Goal: Check status: Check status

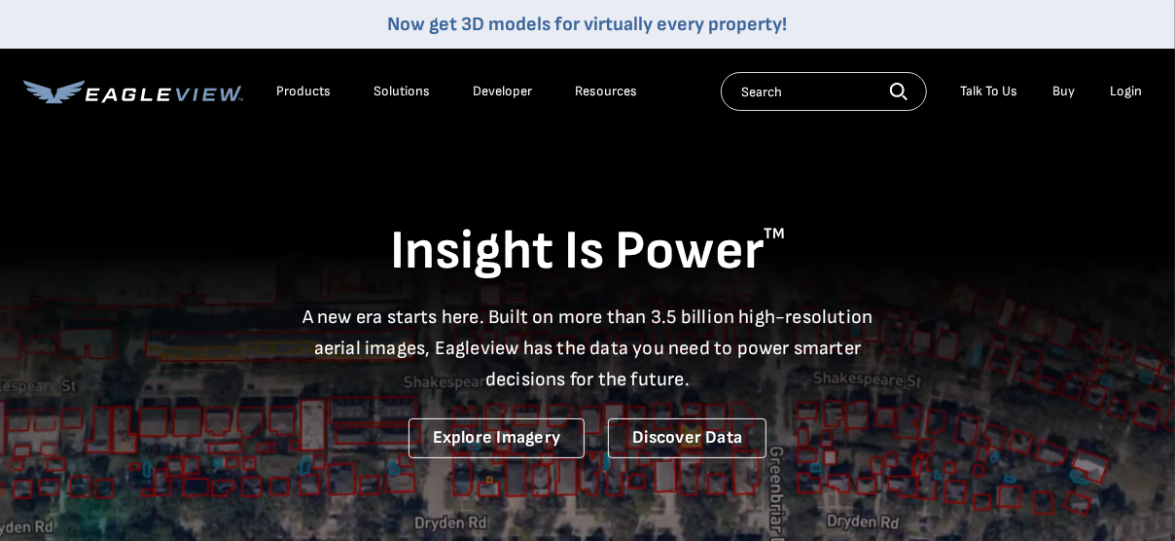
click at [1114, 90] on div "Login" at bounding box center [1126, 92] width 32 height 18
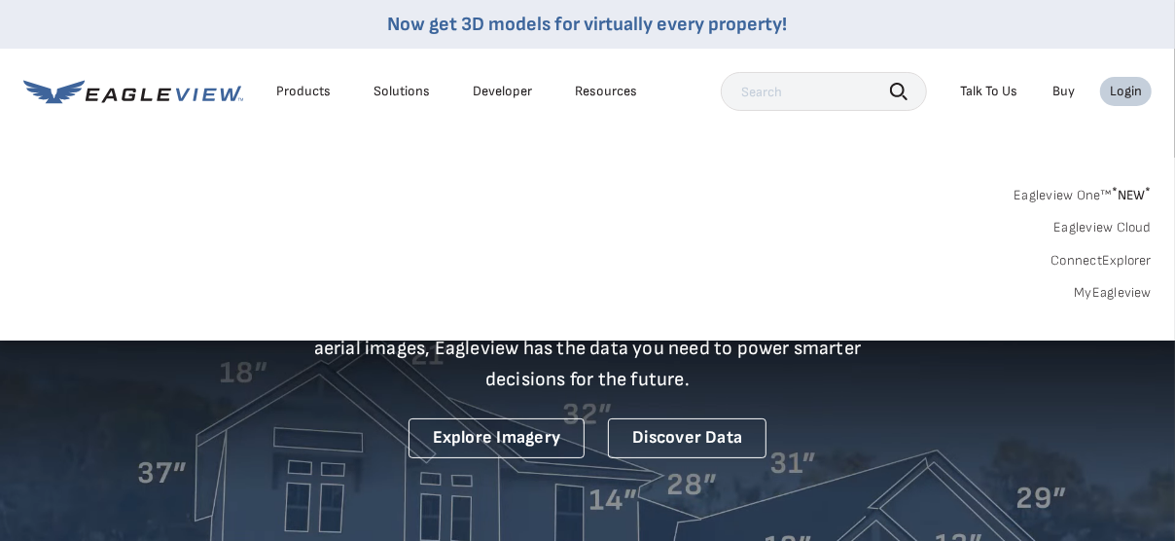
click at [1124, 90] on div "Login" at bounding box center [1126, 92] width 32 height 18
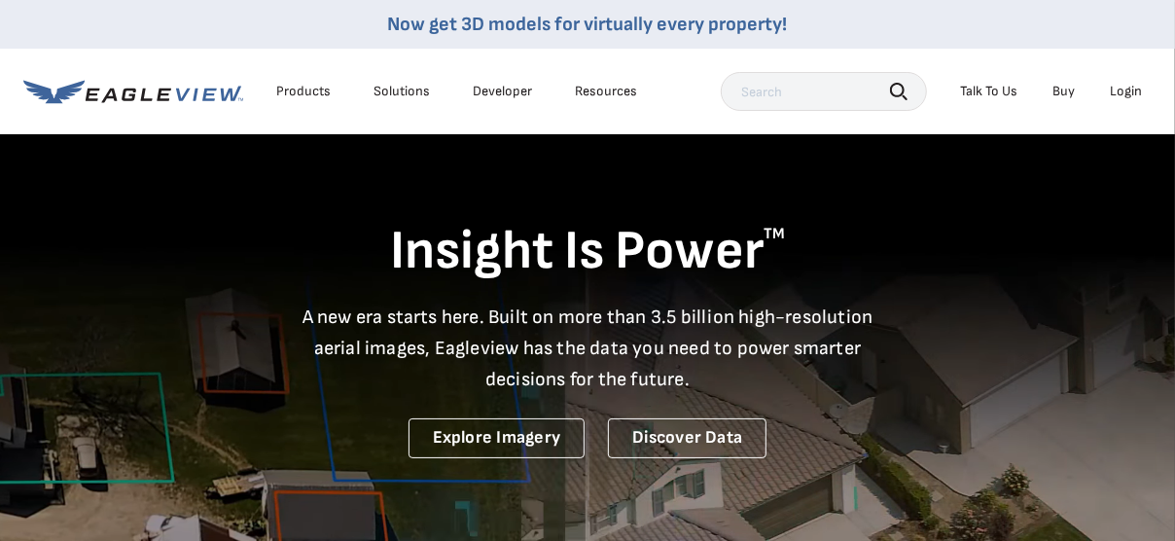
click at [1124, 90] on div "Login" at bounding box center [1126, 92] width 32 height 18
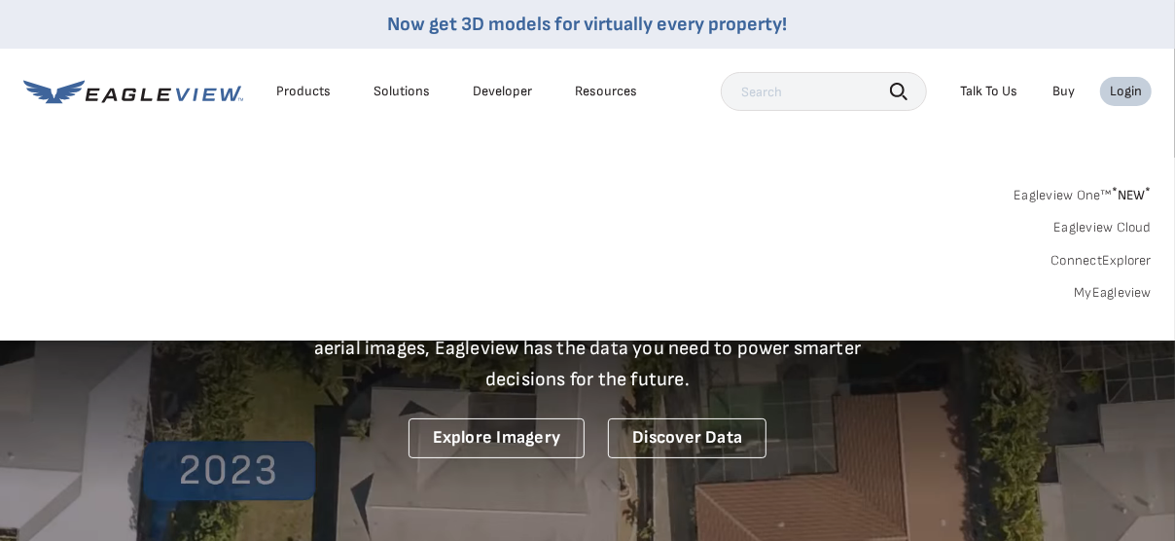
click at [1111, 289] on link "MyEagleview" at bounding box center [1113, 293] width 78 height 18
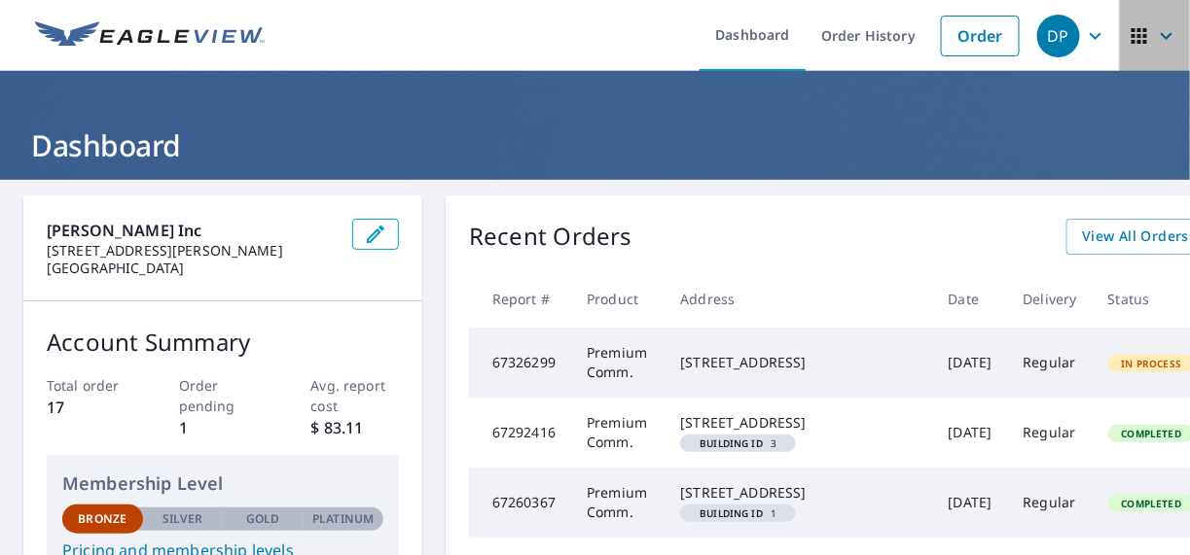
click at [1155, 29] on icon "button" at bounding box center [1166, 35] width 23 height 23
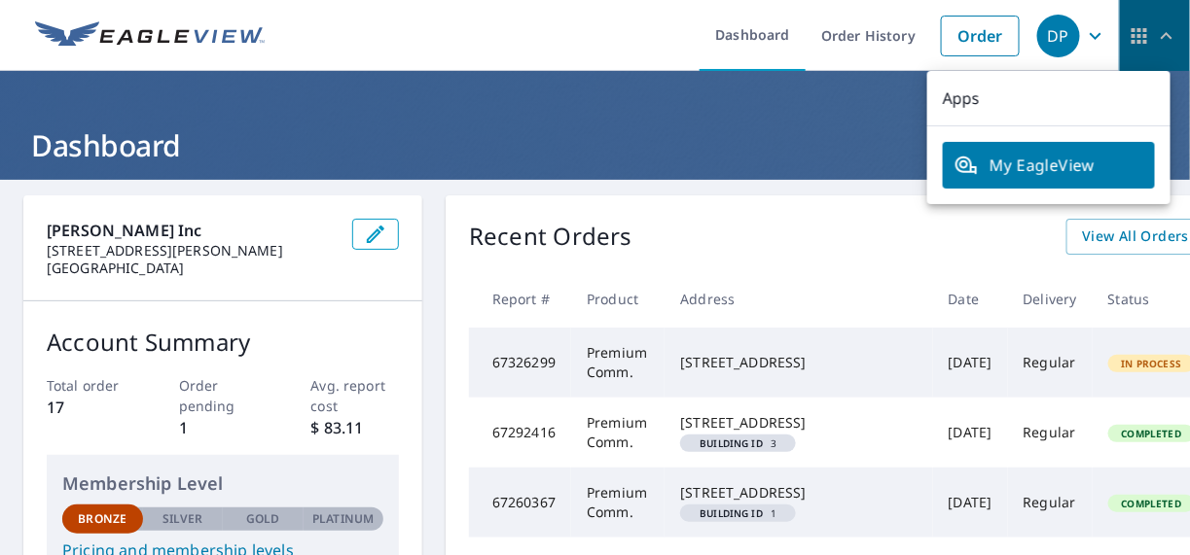
click at [1155, 29] on icon "button" at bounding box center [1166, 35] width 23 height 23
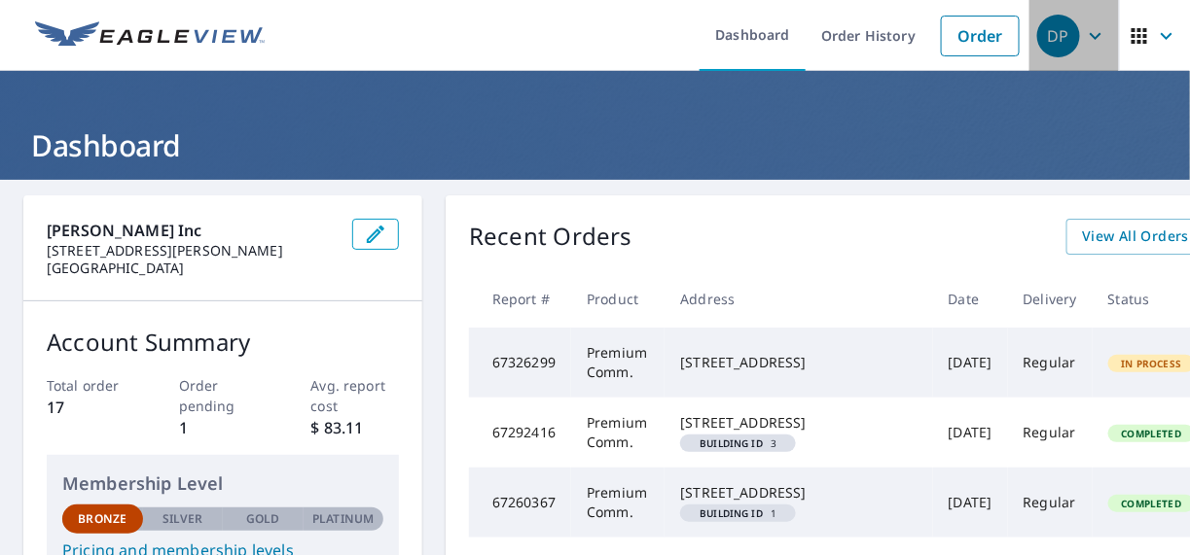
click at [1084, 38] on icon "button" at bounding box center [1095, 35] width 23 height 23
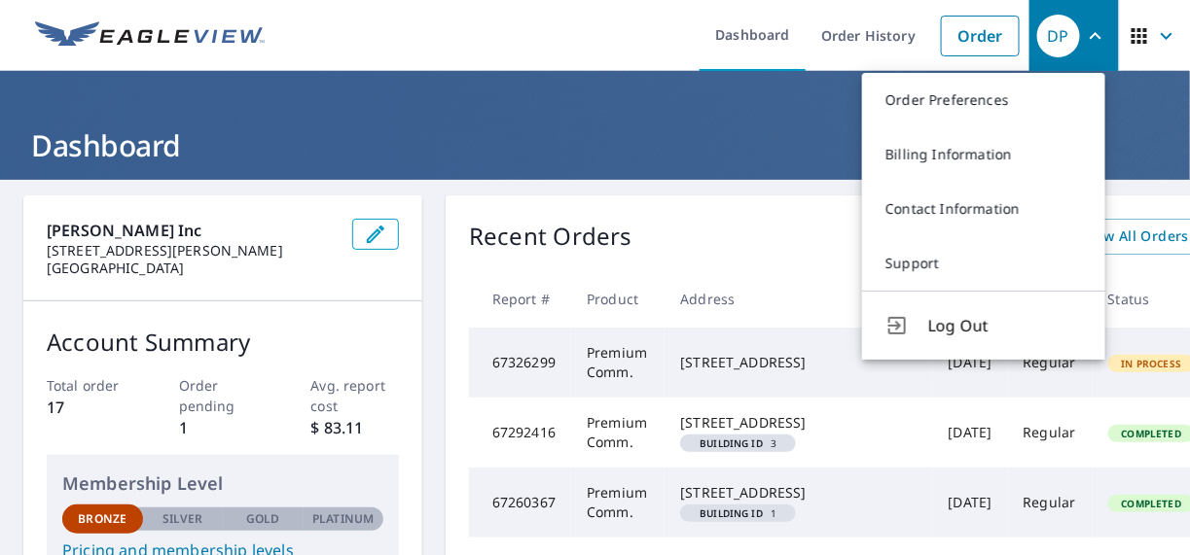
click at [1084, 38] on icon "button" at bounding box center [1095, 35] width 23 height 23
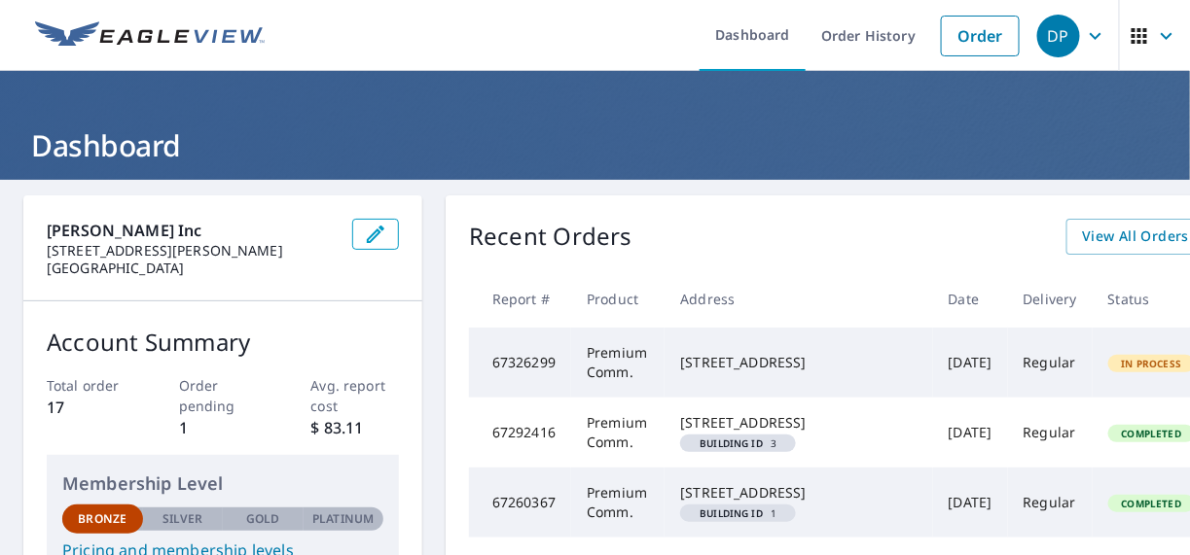
click at [1110, 369] on span "In Process" at bounding box center [1152, 364] width 84 height 14
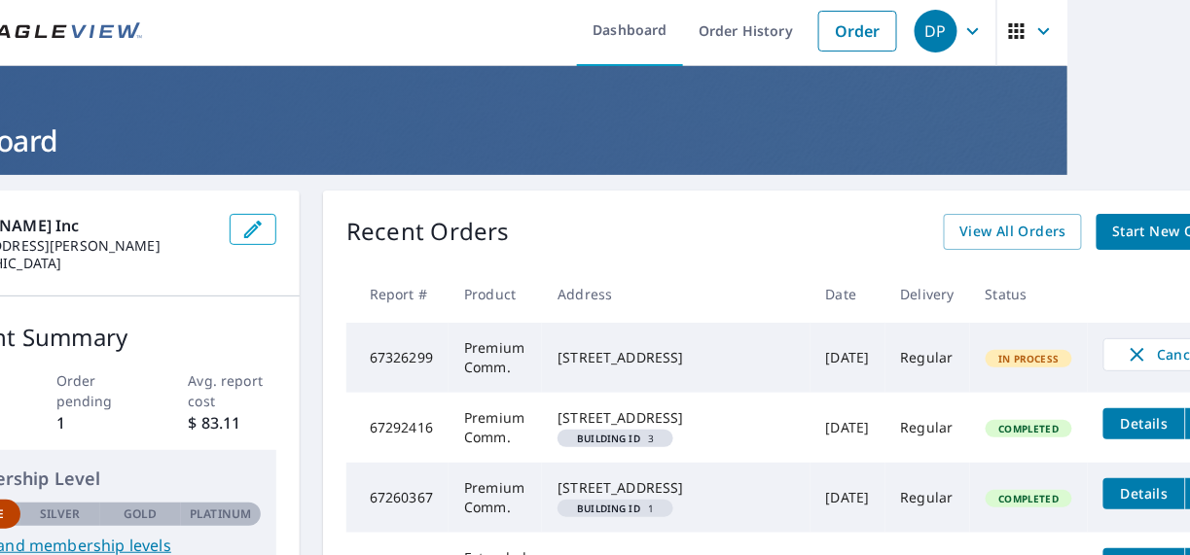
scroll to position [0, 123]
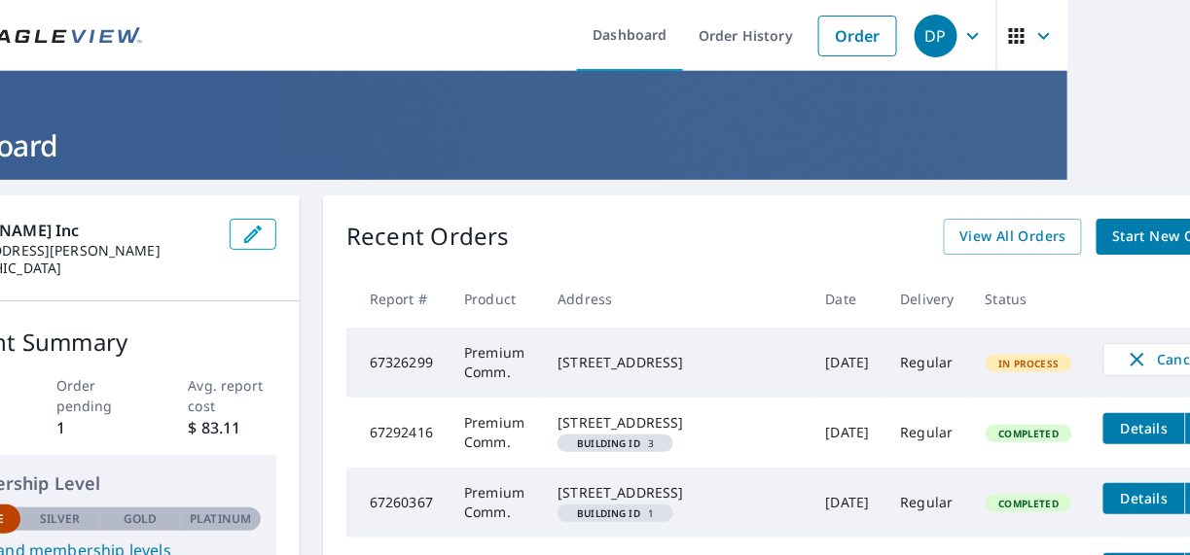
click at [987, 371] on span "In Process" at bounding box center [1029, 364] width 84 height 14
click at [959, 235] on span "View All Orders" at bounding box center [1012, 237] width 107 height 24
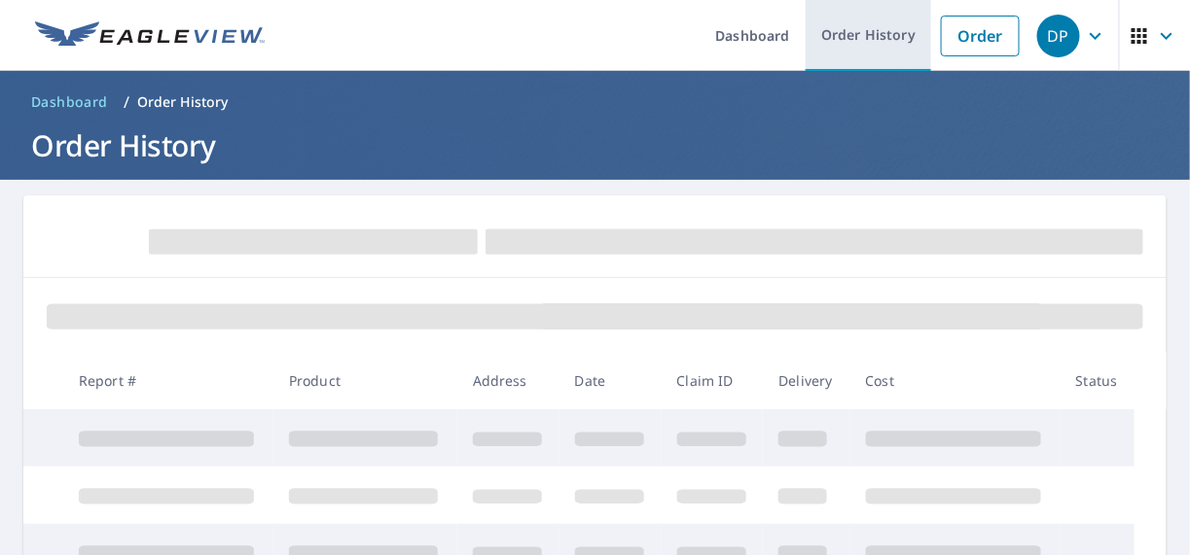
click at [856, 35] on link "Order History" at bounding box center [867, 35] width 125 height 71
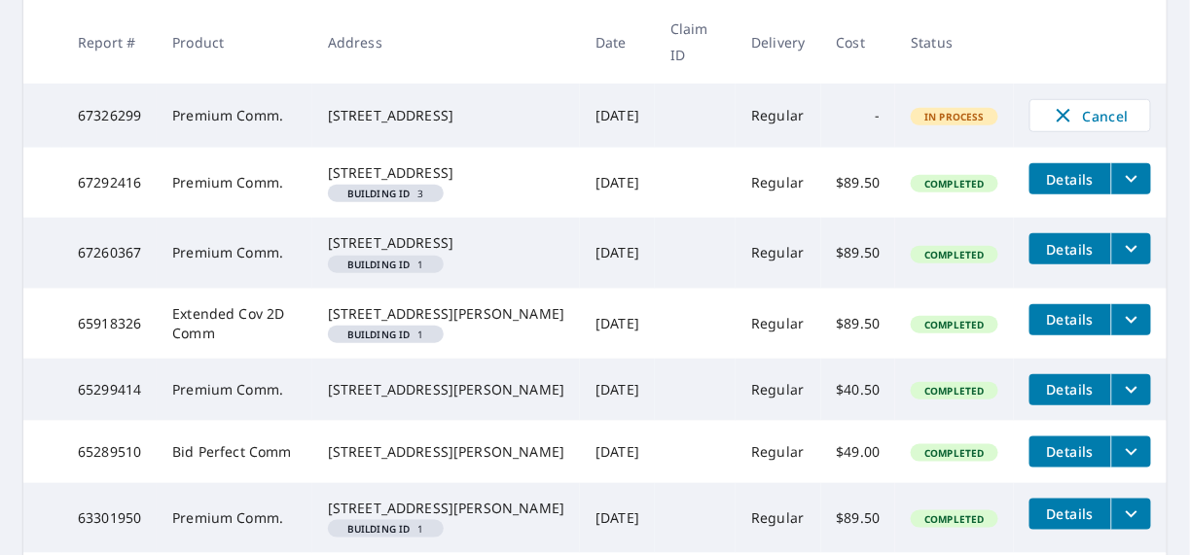
scroll to position [374, 0]
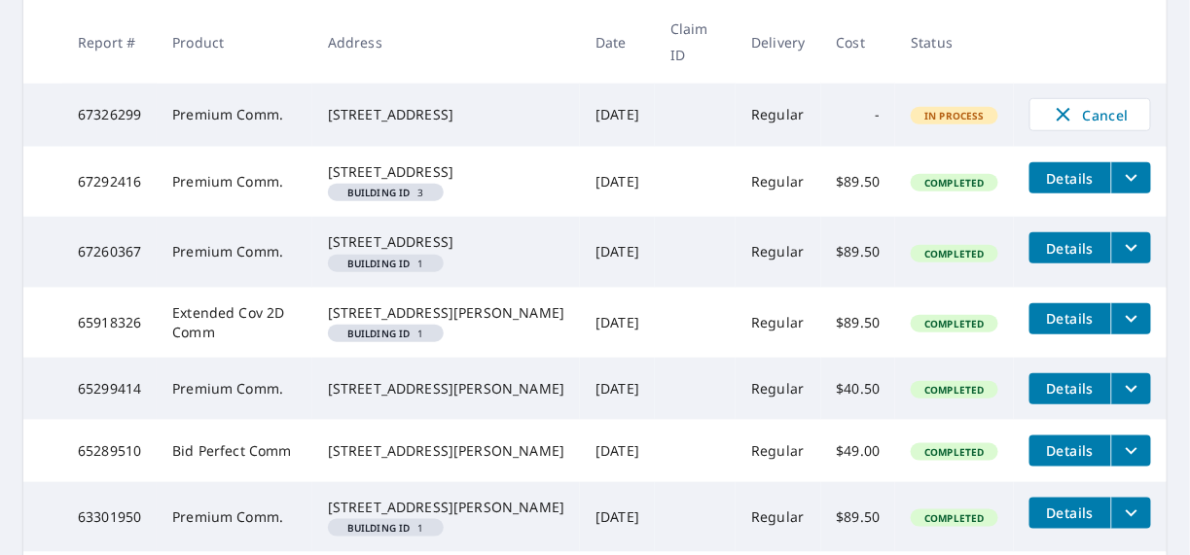
click at [1121, 186] on icon "filesDropdownBtn-67292416" at bounding box center [1131, 177] width 23 height 23
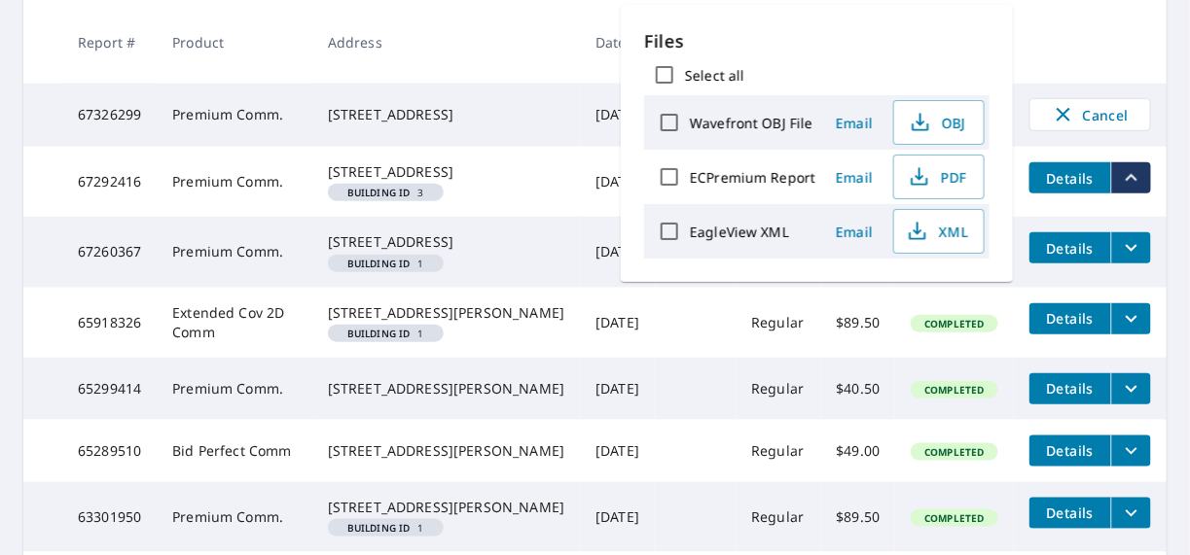
click at [1121, 186] on icon "filesDropdownBtn-67292416" at bounding box center [1131, 177] width 23 height 23
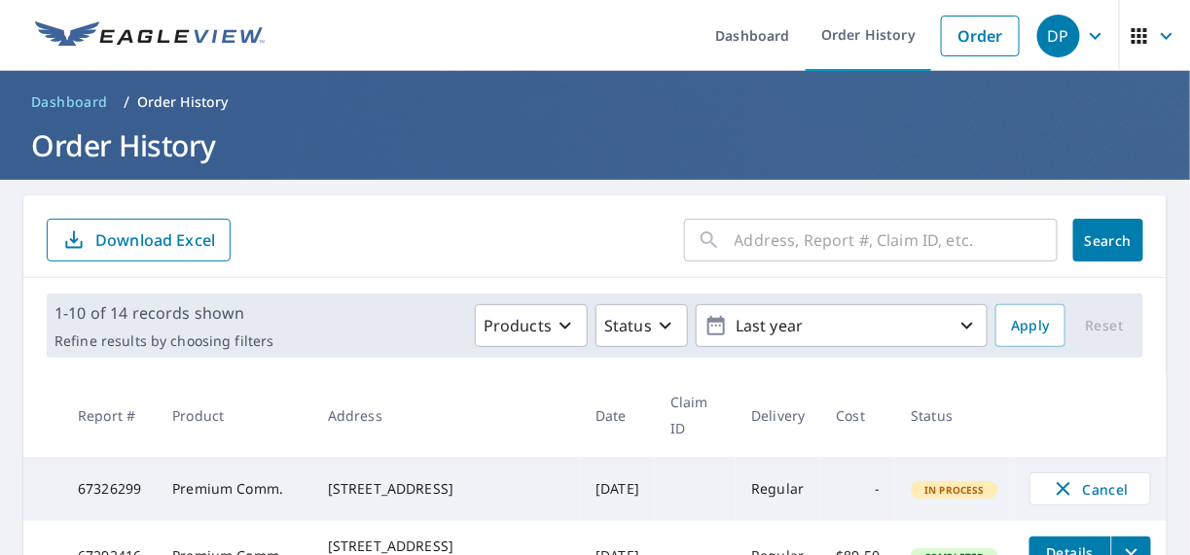
scroll to position [0, 0]
click at [654, 328] on icon "button" at bounding box center [665, 325] width 23 height 23
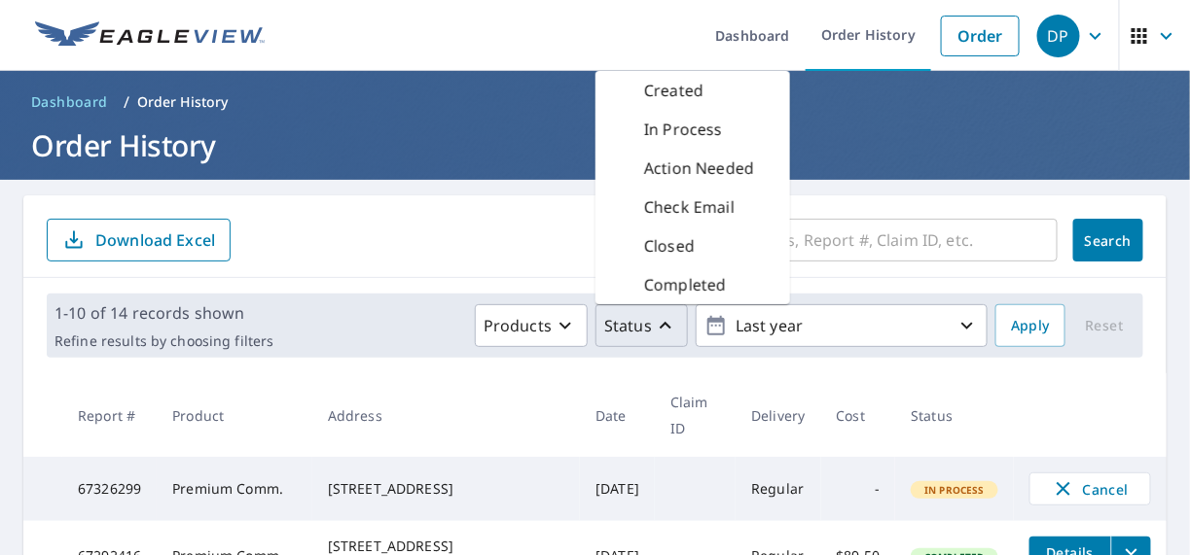
click at [678, 125] on p "In Process" at bounding box center [683, 129] width 79 height 23
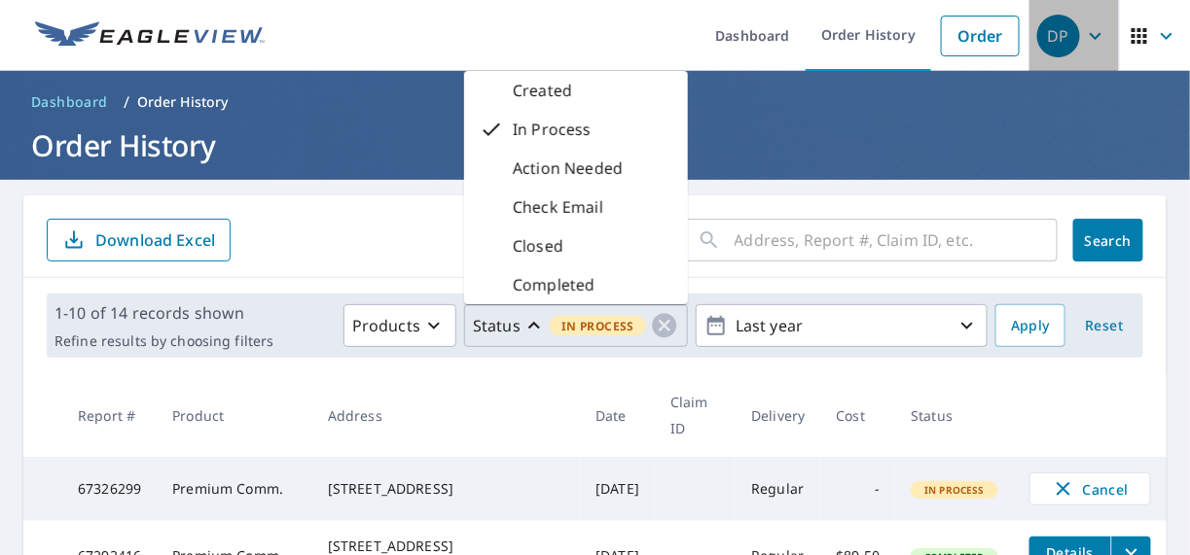
click at [1086, 33] on icon "button" at bounding box center [1095, 35] width 23 height 23
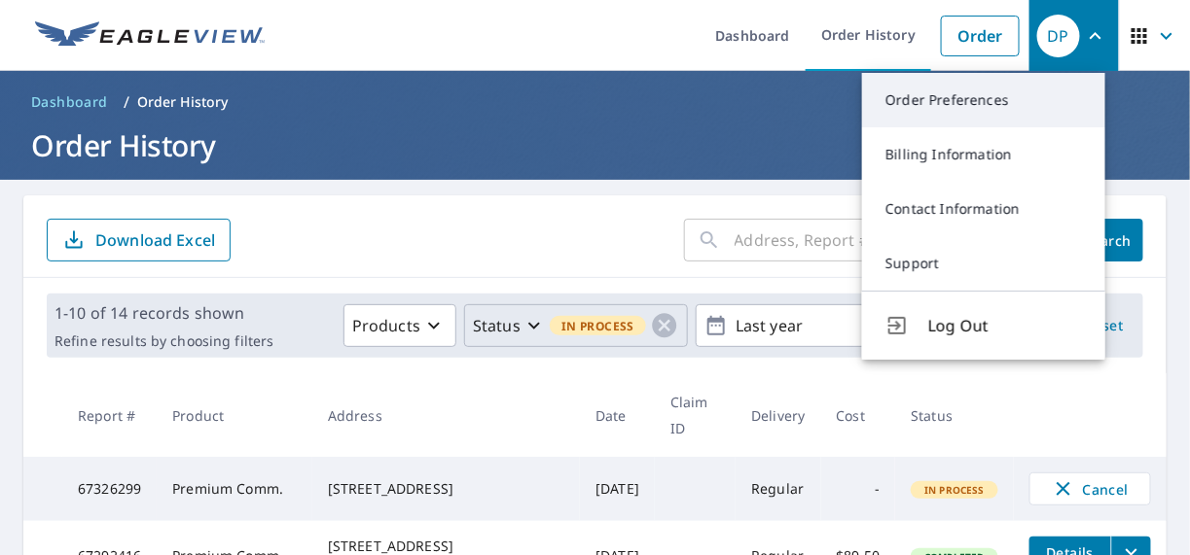
click at [963, 101] on link "Order Preferences" at bounding box center [983, 100] width 243 height 54
